Goal: Task Accomplishment & Management: Manage account settings

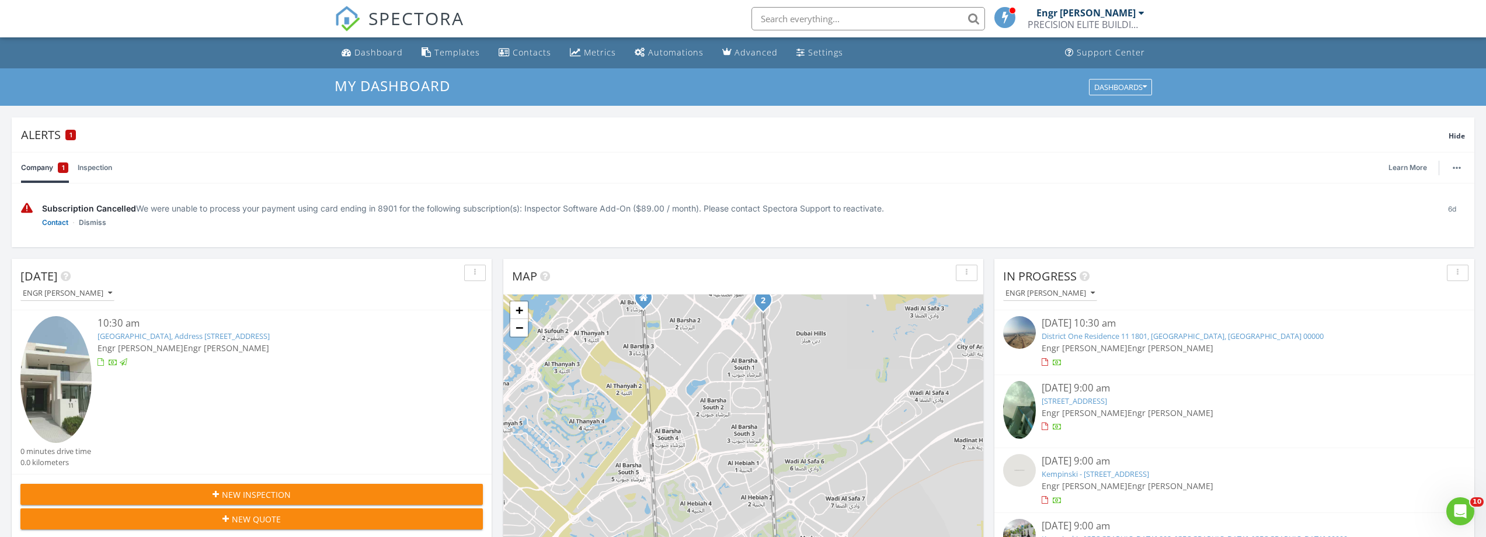
scroll to position [1081, 1504]
click at [805, 9] on input "text" at bounding box center [868, 18] width 234 height 23
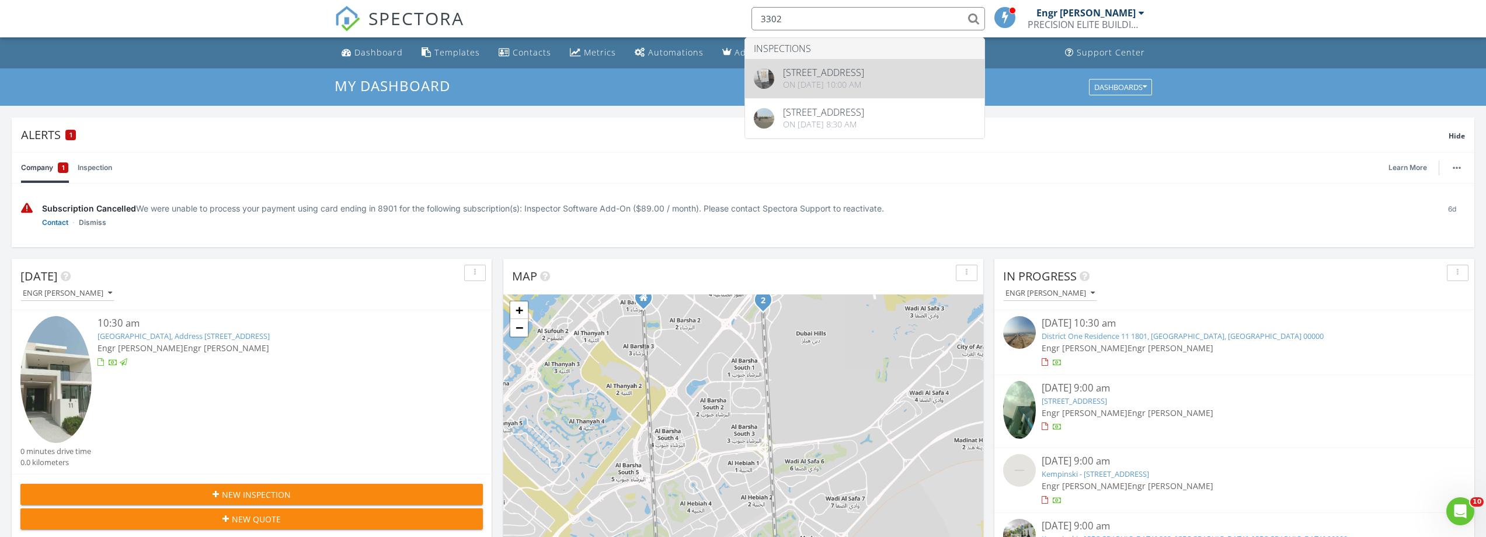
type input "3302"
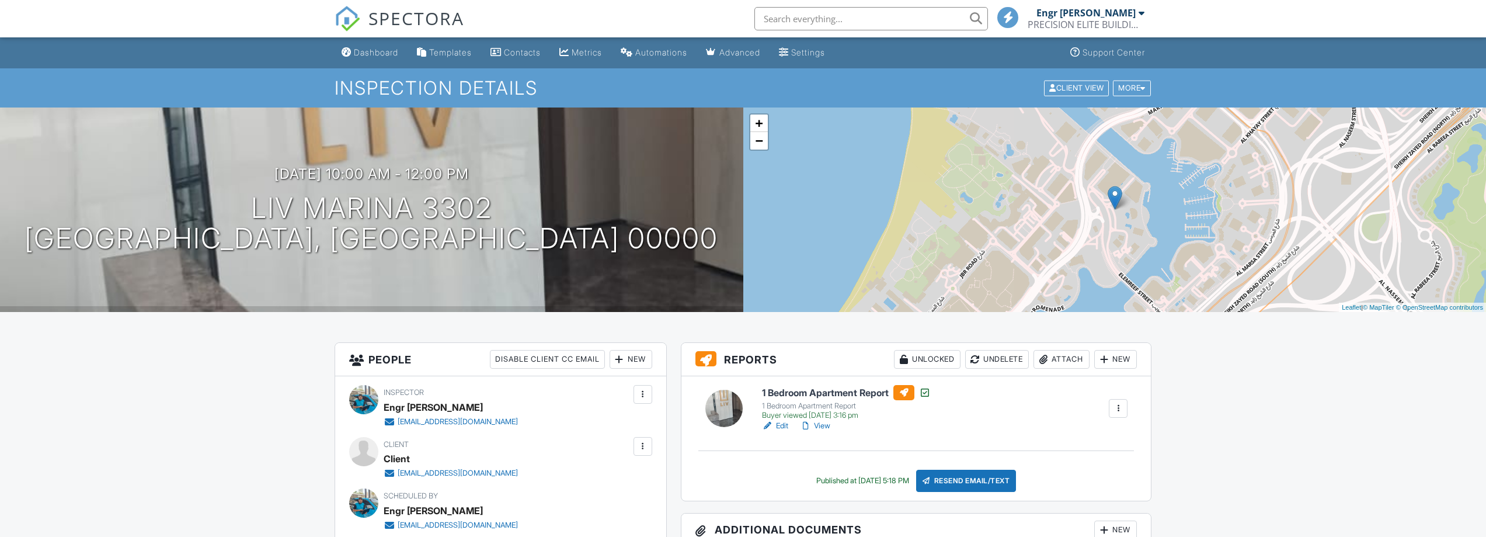
click at [1137, 79] on div "Client View More Property Details Reschedule Reorder / Copy Share Cancel Delete…" at bounding box center [1097, 88] width 109 height 18
click at [1127, 86] on div "More" at bounding box center [1132, 88] width 38 height 16
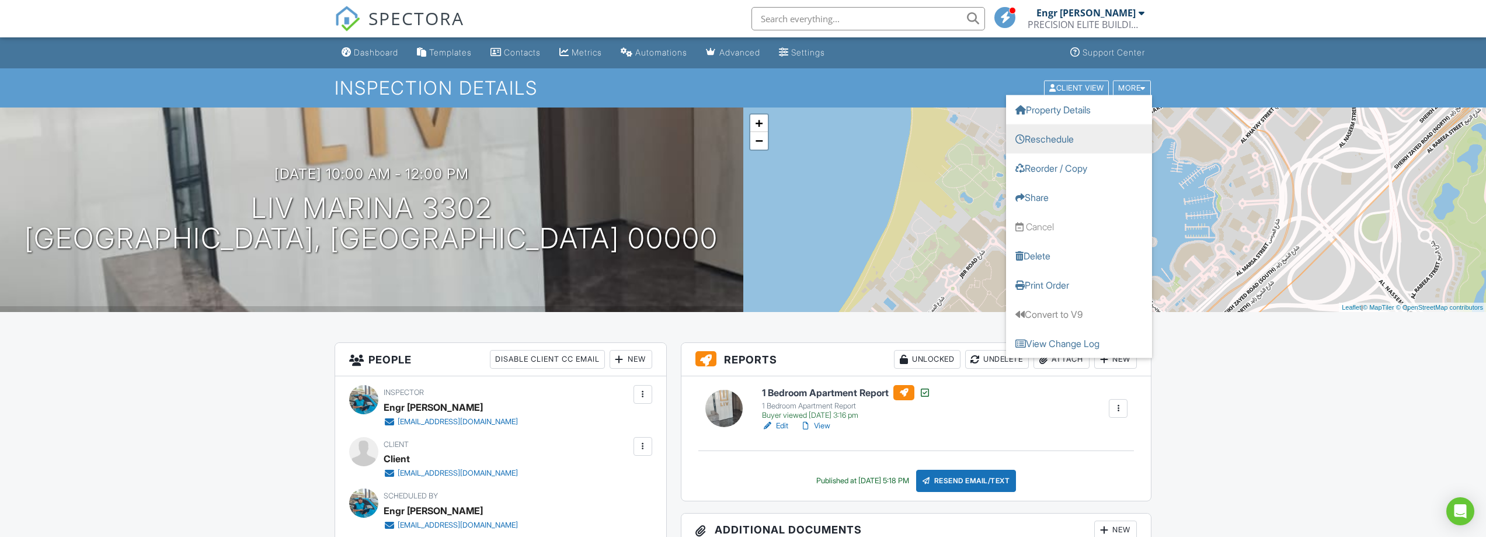
click at [1076, 134] on link "Reschedule" at bounding box center [1079, 138] width 146 height 29
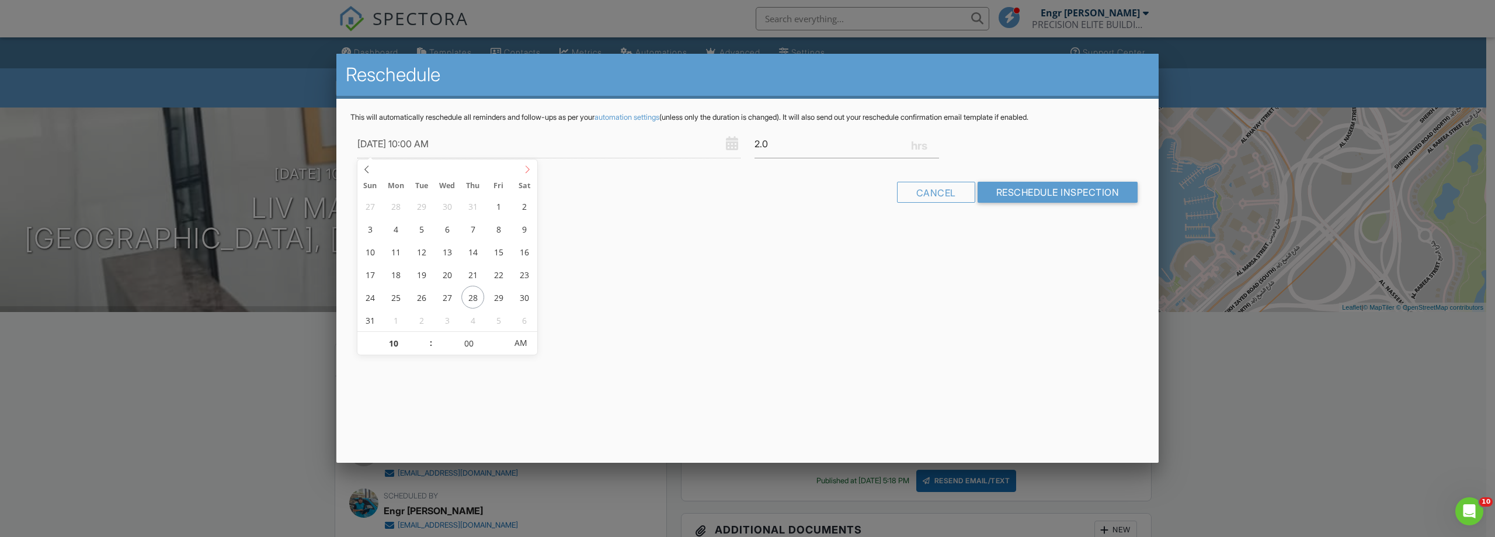
click at [533, 175] on span at bounding box center [527, 167] width 19 height 16
click at [530, 172] on icon at bounding box center [527, 169] width 8 height 8
type input "01/09/2025 11:00 AM"
type input "11"
click at [423, 335] on span at bounding box center [425, 338] width 8 height 12
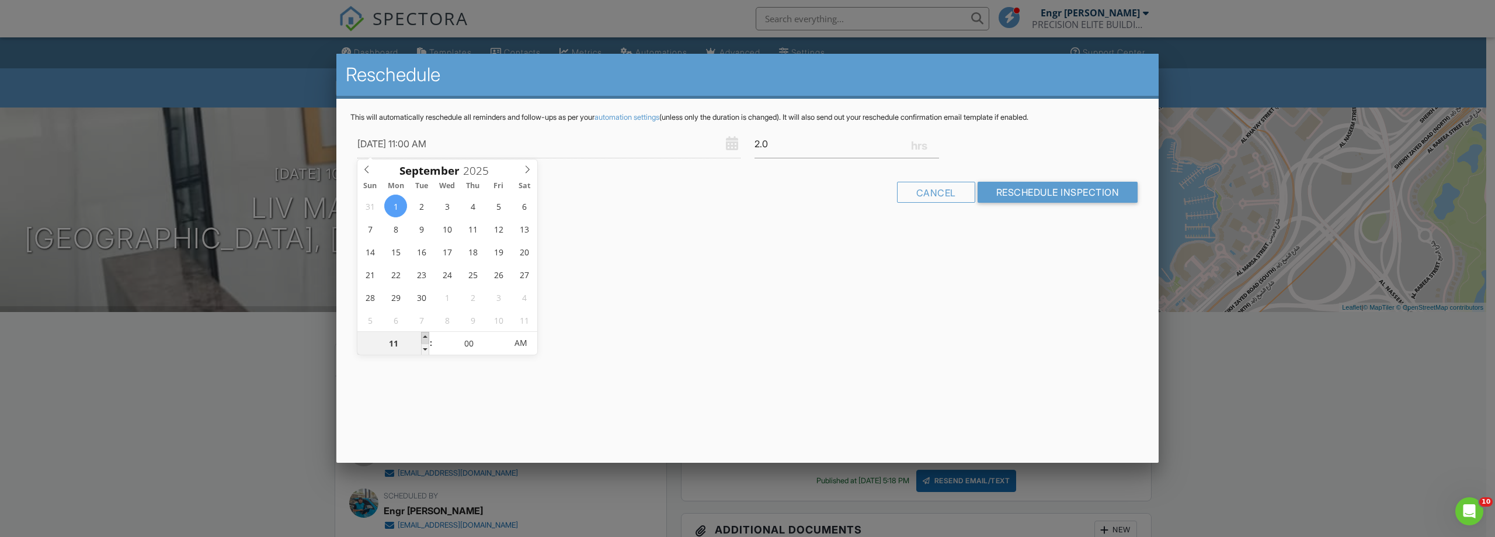
type input "01/09/2025 12:00 PM"
type input "12"
click at [423, 335] on span at bounding box center [425, 338] width 8 height 12
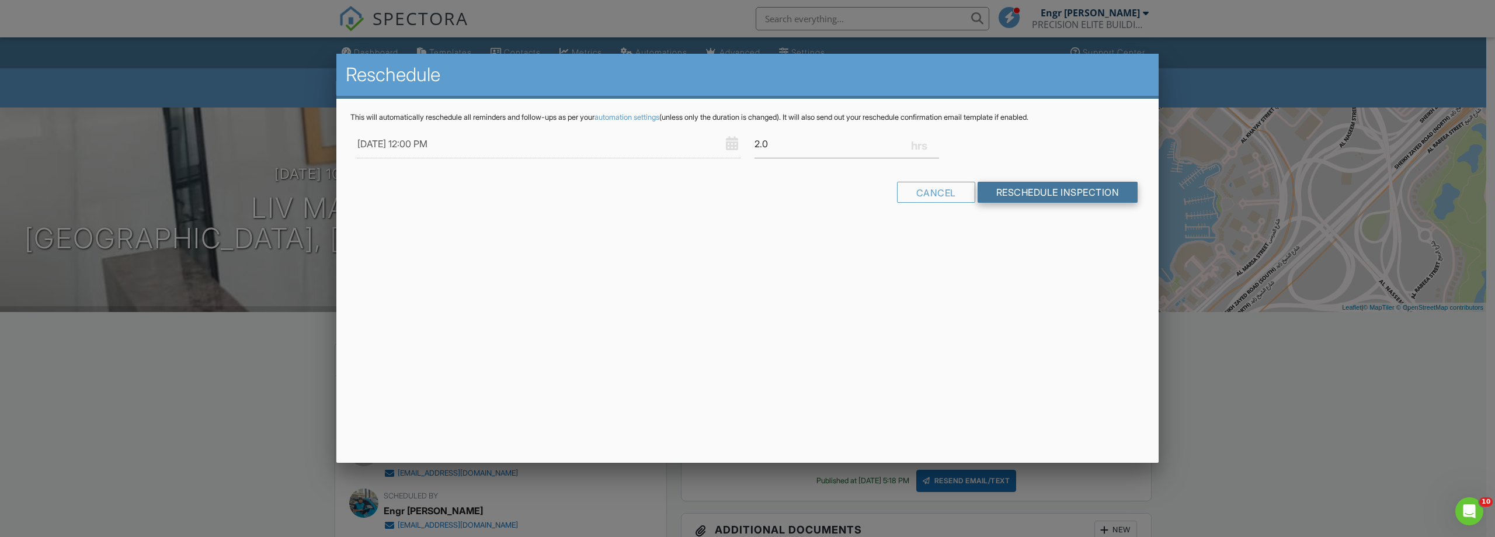
click at [1009, 189] on input "Reschedule Inspection" at bounding box center [1057, 192] width 161 height 21
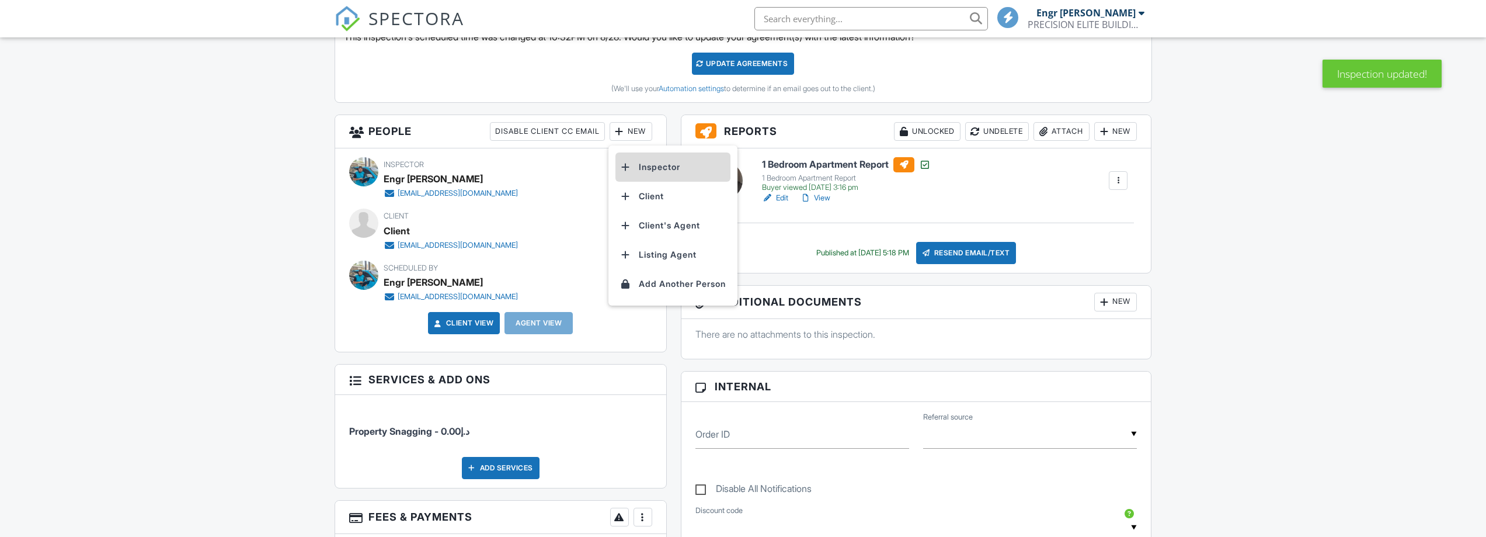
click at [641, 162] on li "Inspector" at bounding box center [672, 166] width 115 height 29
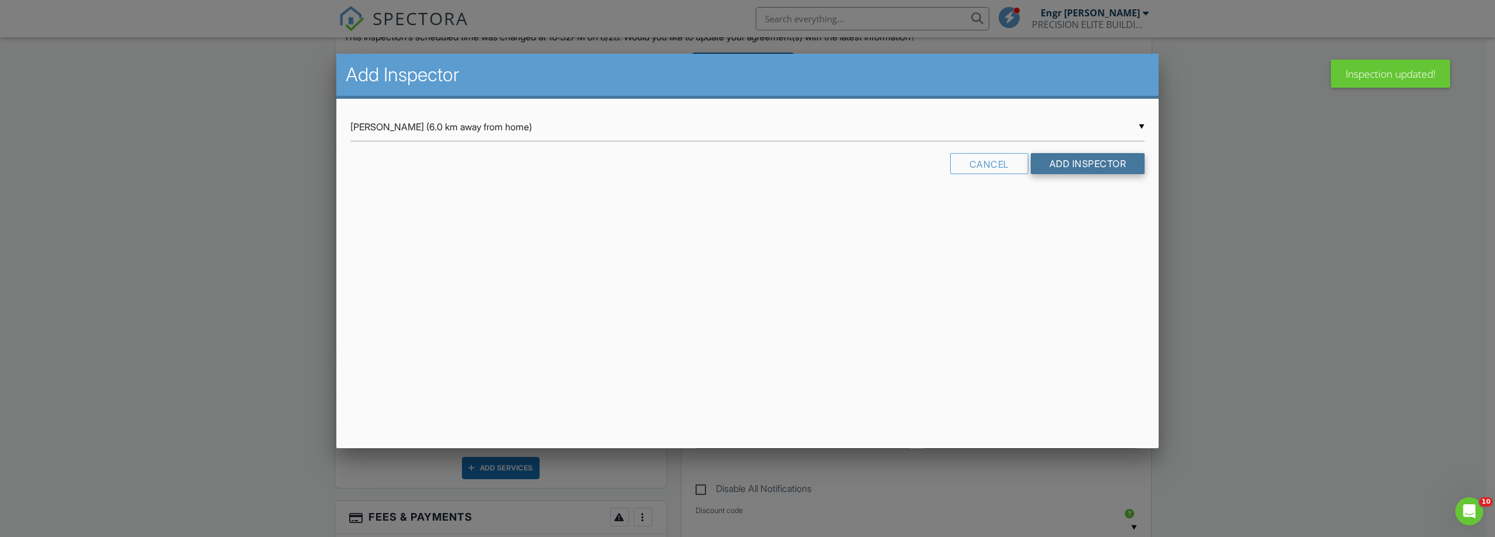
click at [1059, 167] on input "Add Inspector" at bounding box center [1088, 163] width 114 height 21
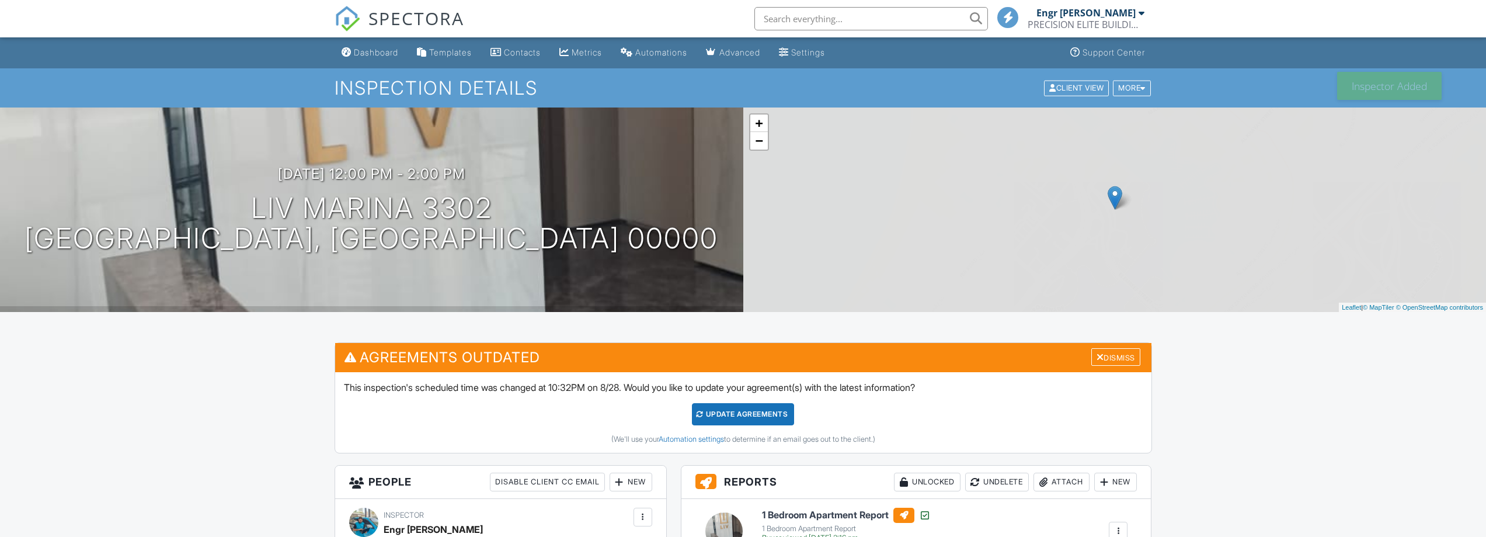
scroll to position [4, 0]
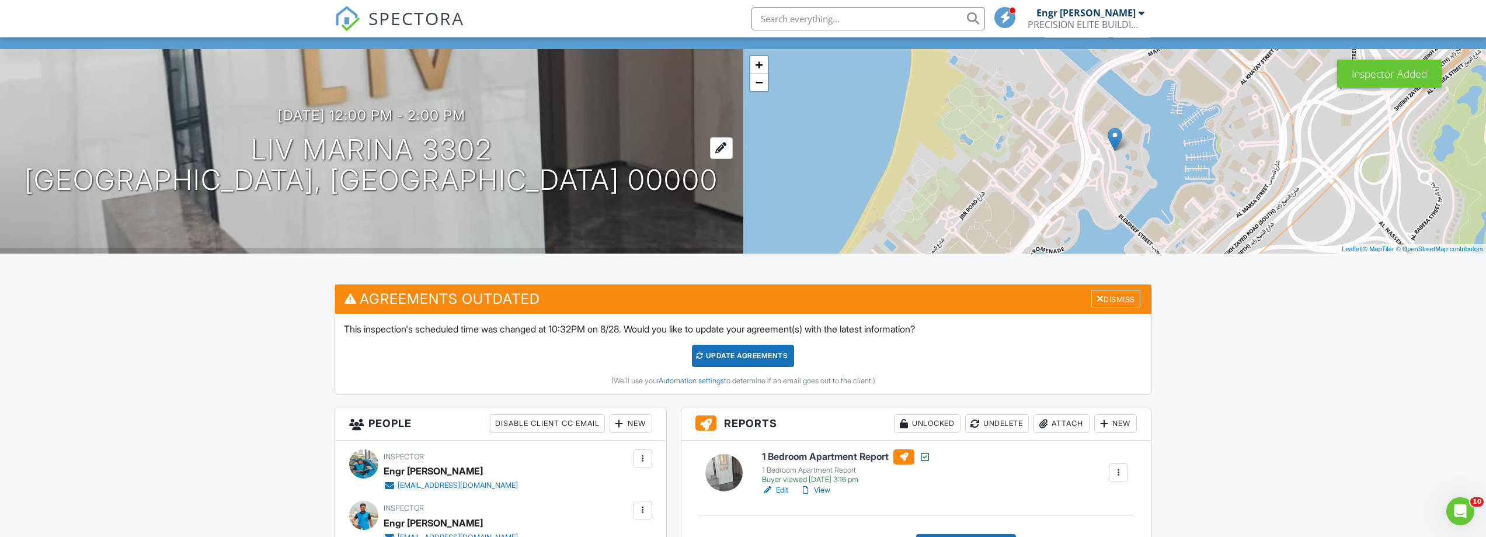
scroll to position [0, 0]
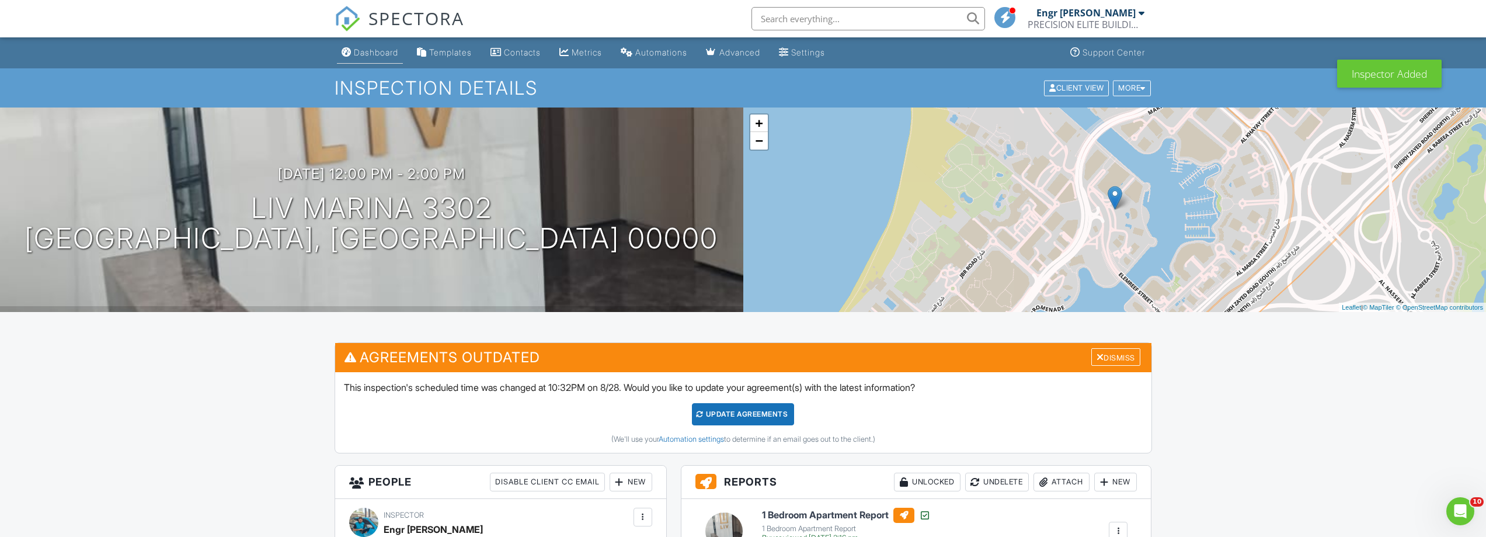
click at [366, 52] on div "Dashboard" at bounding box center [376, 52] width 44 height 10
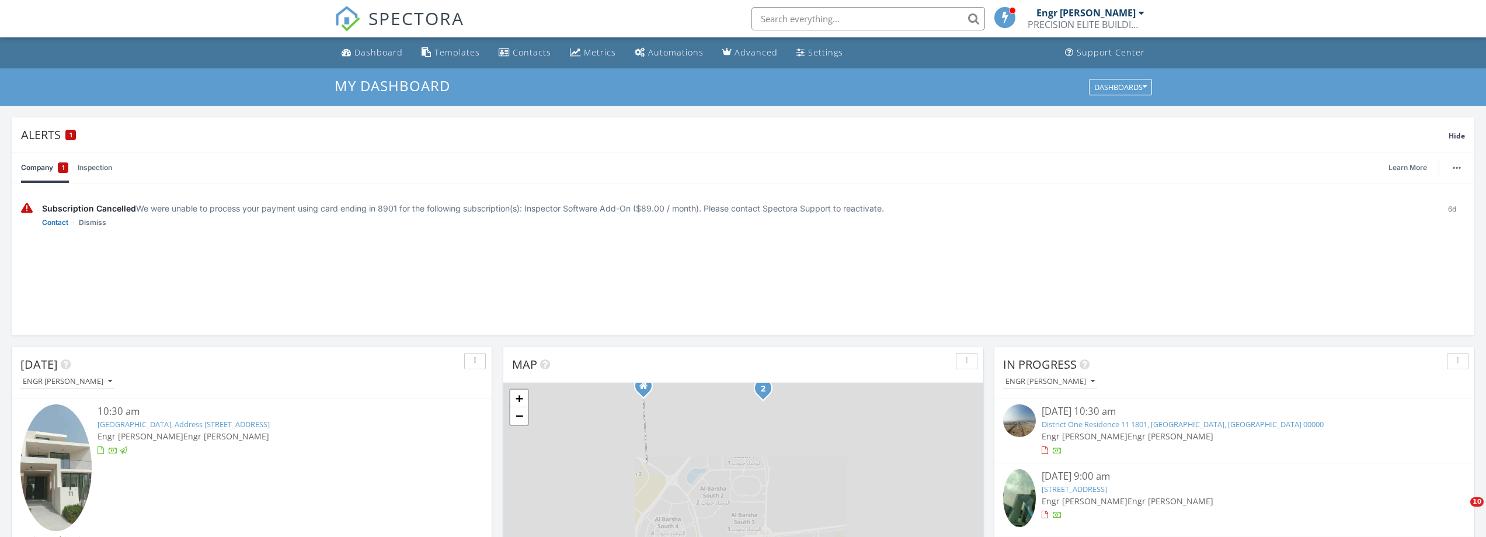
scroll to position [6, 6]
